Goal: Information Seeking & Learning: Find specific fact

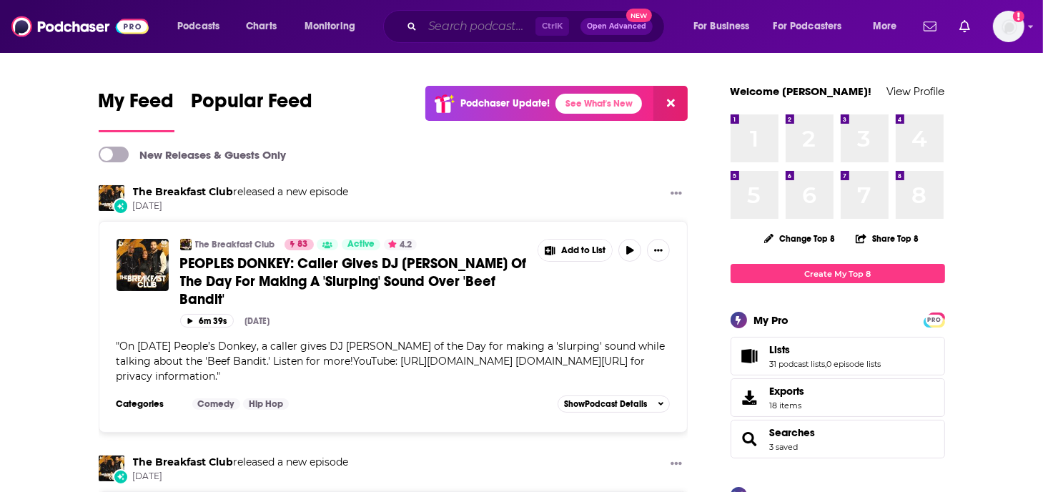
click at [445, 31] on input "Search podcasts, credits, & more..." at bounding box center [478, 26] width 113 height 23
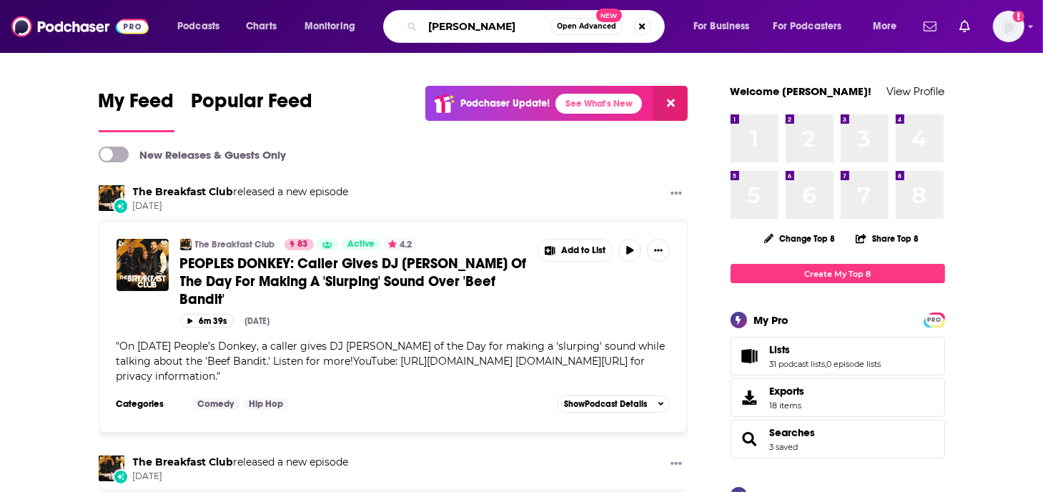
type input "[PERSON_NAME]"
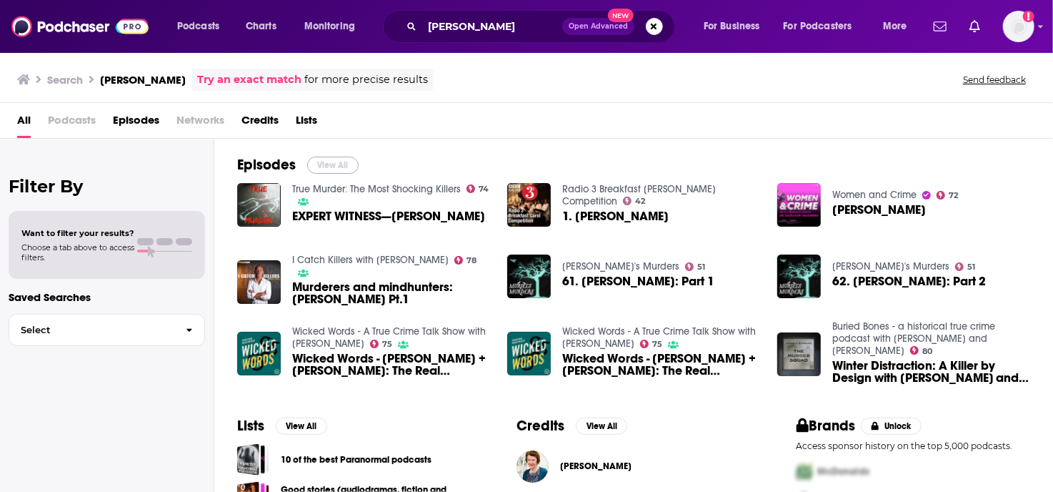
click at [326, 167] on button "View All" at bounding box center [332, 165] width 51 height 17
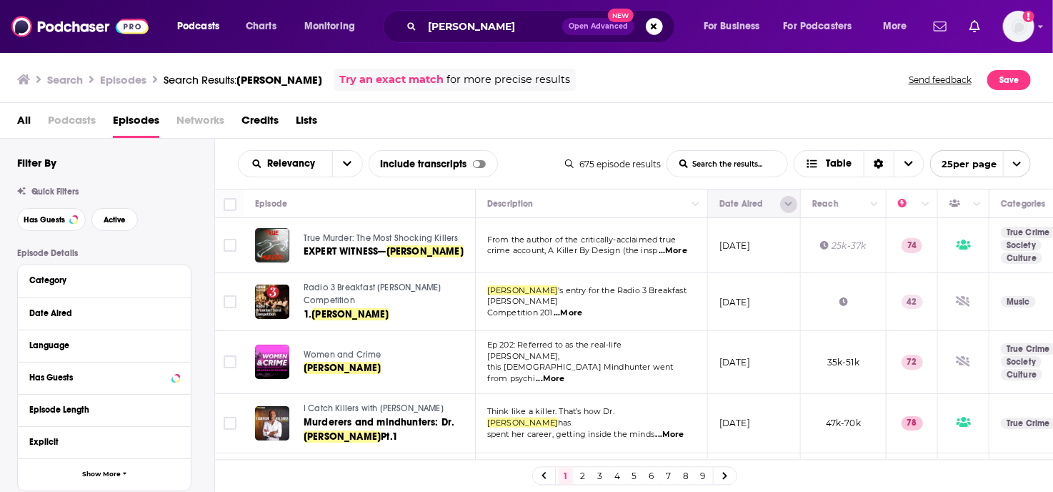
click at [785, 204] on icon "Column Actions" at bounding box center [788, 204] width 7 height 9
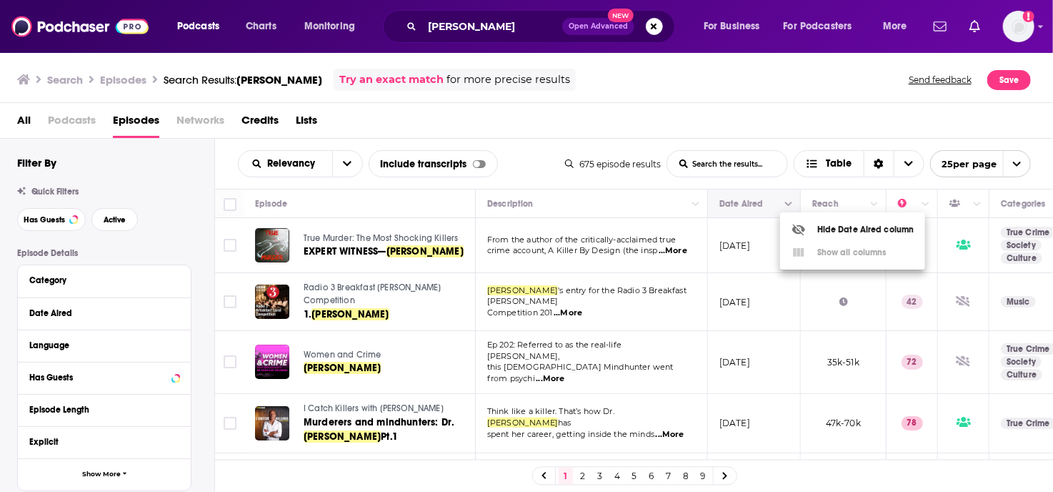
click at [785, 204] on div at bounding box center [526, 246] width 1053 height 492
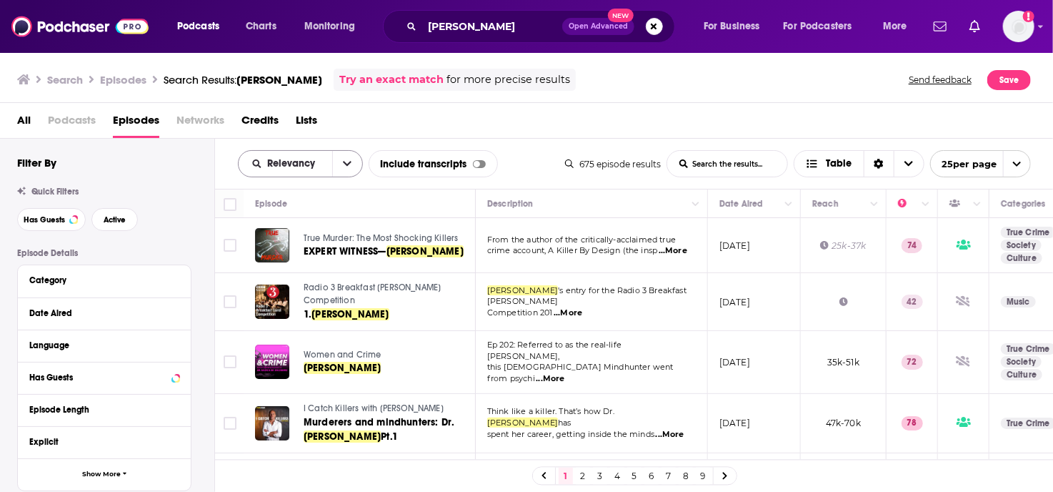
click at [346, 162] on icon "open menu" at bounding box center [347, 164] width 9 height 10
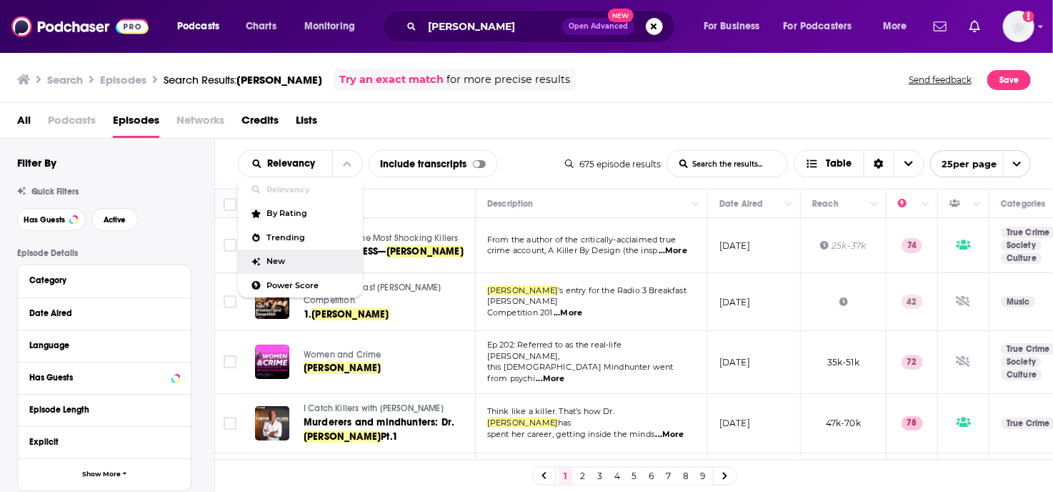
click at [265, 249] on div "New" at bounding box center [300, 261] width 125 height 24
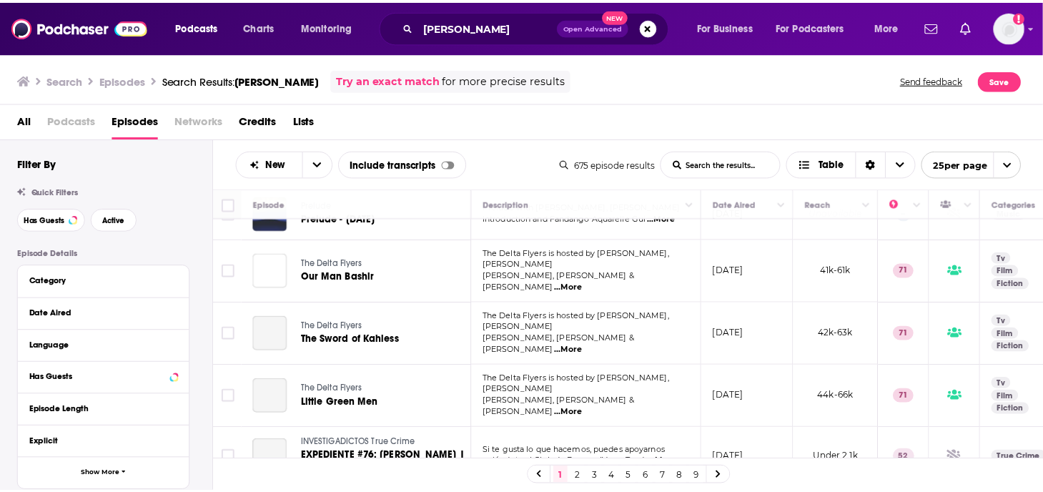
scroll to position [643, 0]
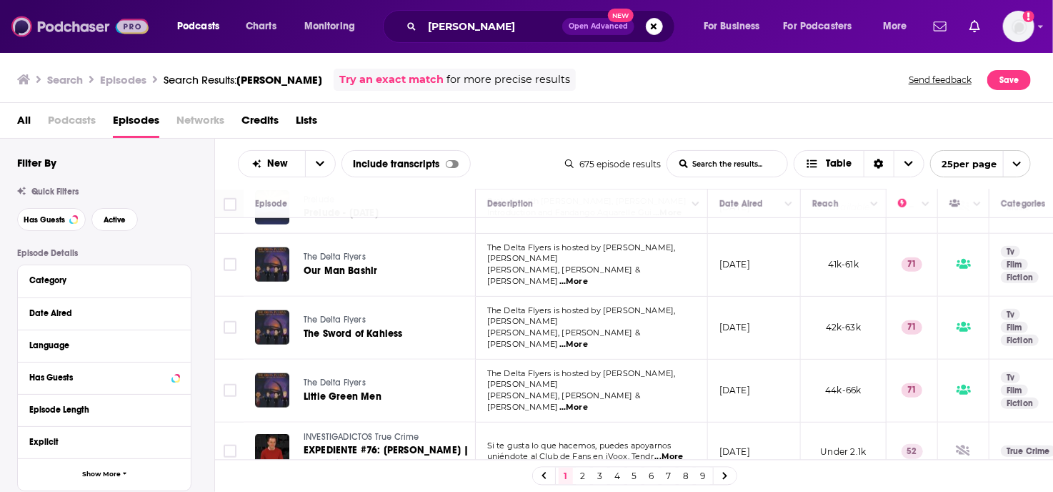
click at [74, 29] on img at bounding box center [79, 26] width 137 height 27
